Goal: Go to known website: Go to known website

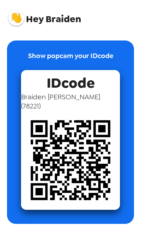
click at [132, 198] on div "Show popcam your IDcode IDcode Braiden Bewley ( 78221 )" at bounding box center [70, 131] width 127 height 183
